Goal: Find specific page/section: Find specific page/section

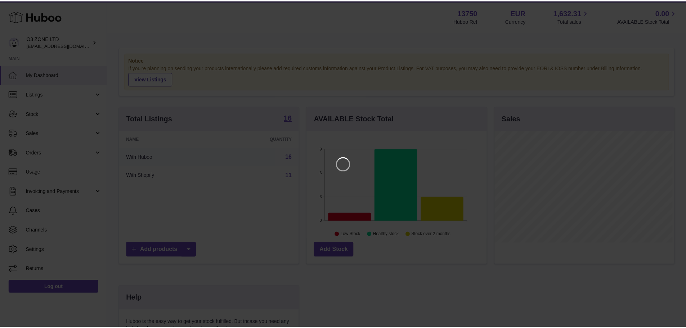
scroll to position [112, 181]
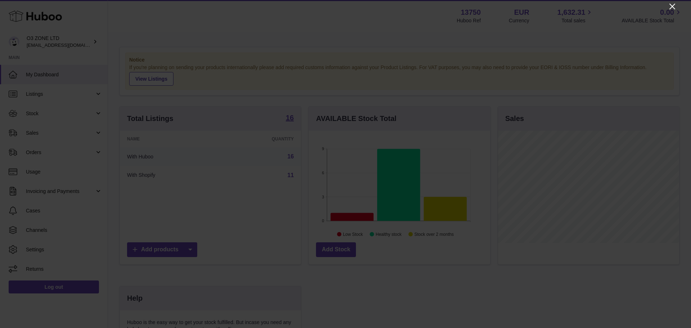
click at [670, 6] on icon "Close" at bounding box center [672, 6] width 9 height 9
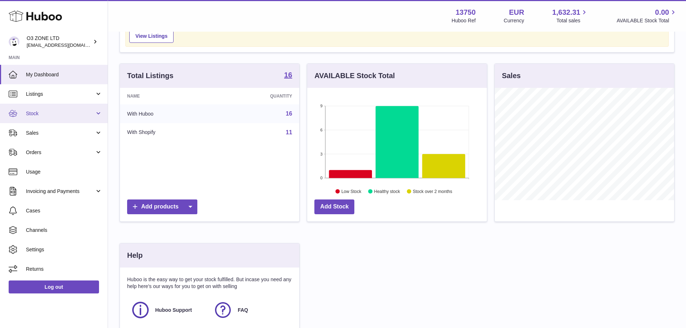
scroll to position [0, 0]
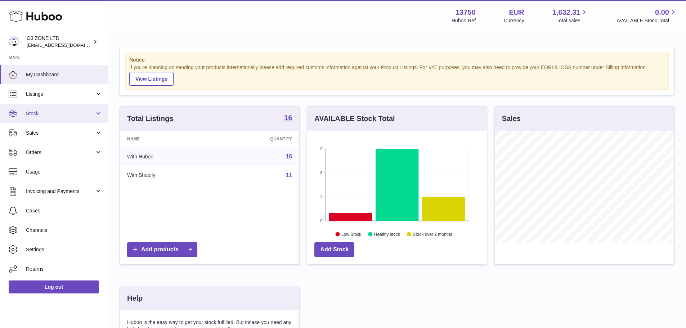
click at [60, 108] on link "Stock" at bounding box center [54, 113] width 108 height 19
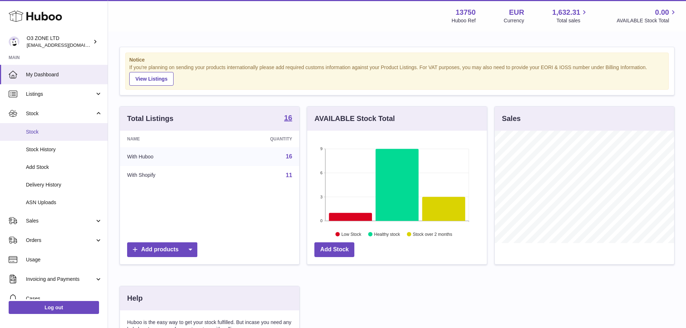
click at [57, 132] on span "Stock" at bounding box center [64, 132] width 76 height 7
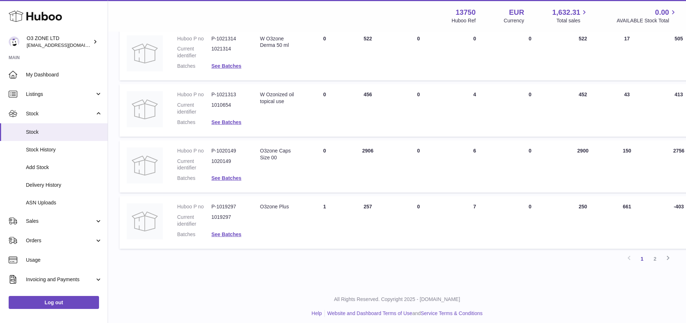
scroll to position [456, 0]
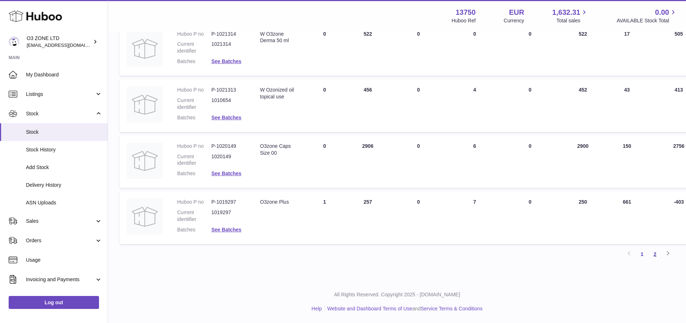
click at [650, 252] on link "2" at bounding box center [654, 253] width 13 height 13
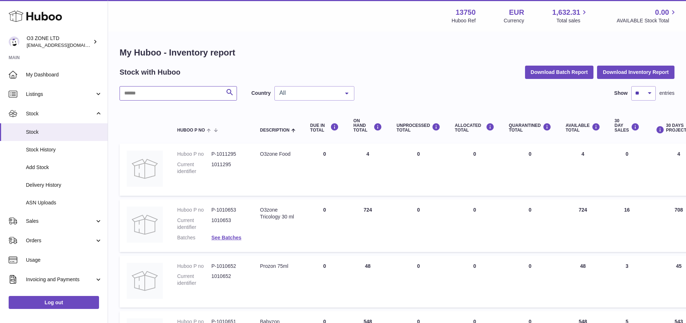
click at [150, 90] on input "text" at bounding box center [178, 93] width 117 height 14
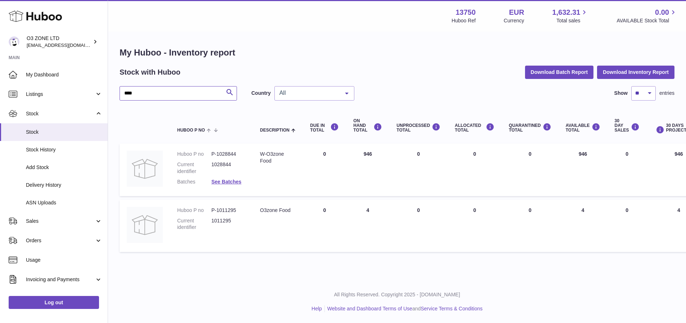
type input "****"
